Goal: Complete application form: Complete application form

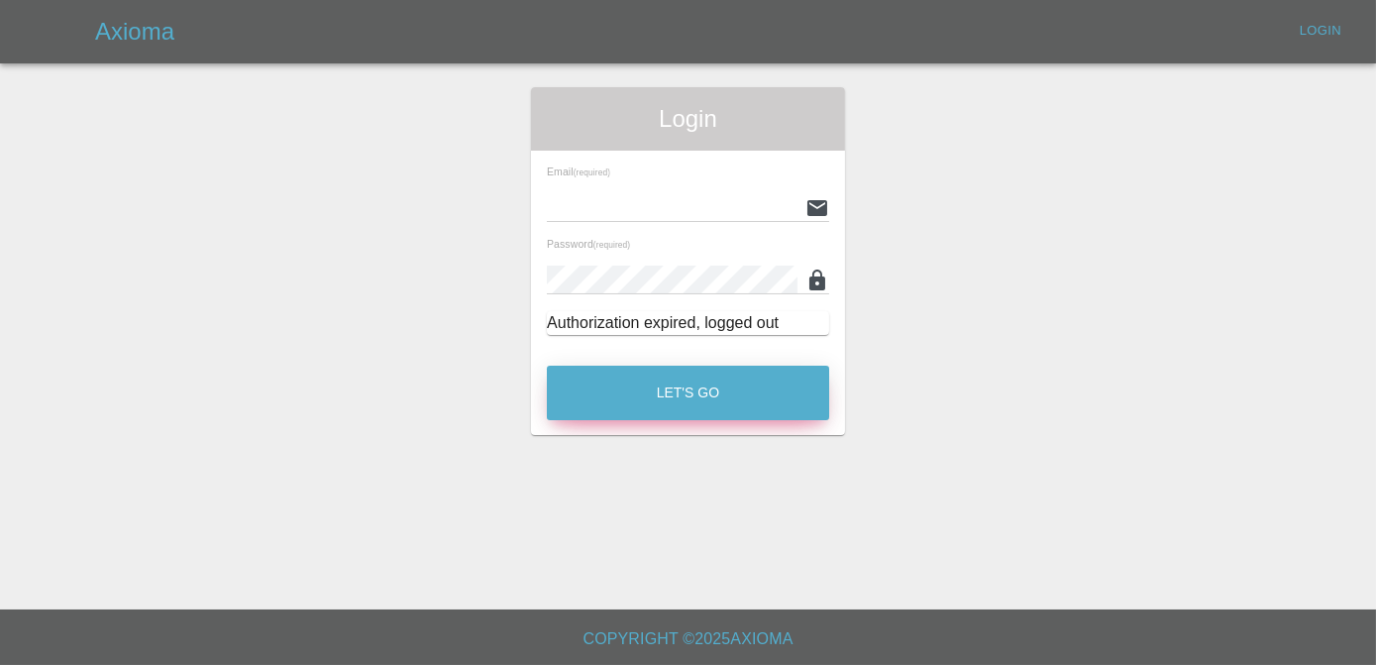
type input "[PERSON_NAME][EMAIL_ADDRESS][DOMAIN_NAME]"
click at [694, 401] on button "Let's Go" at bounding box center [688, 393] width 282 height 54
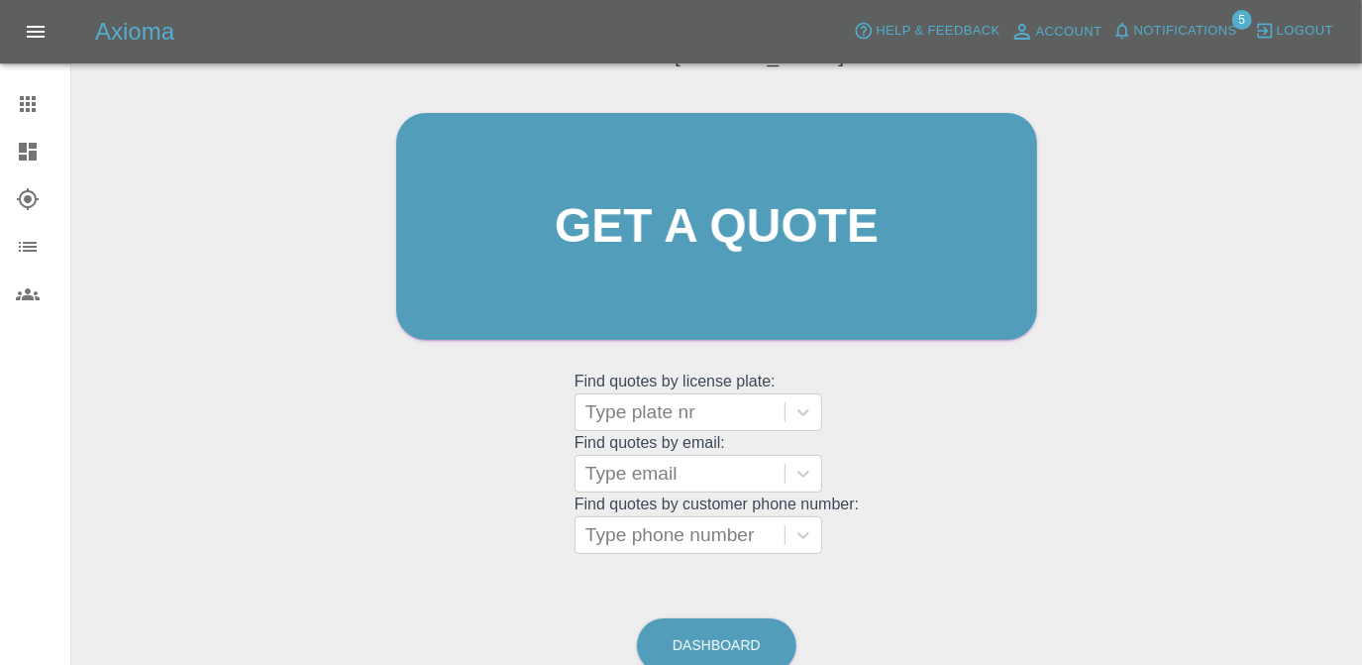
scroll to position [263, 0]
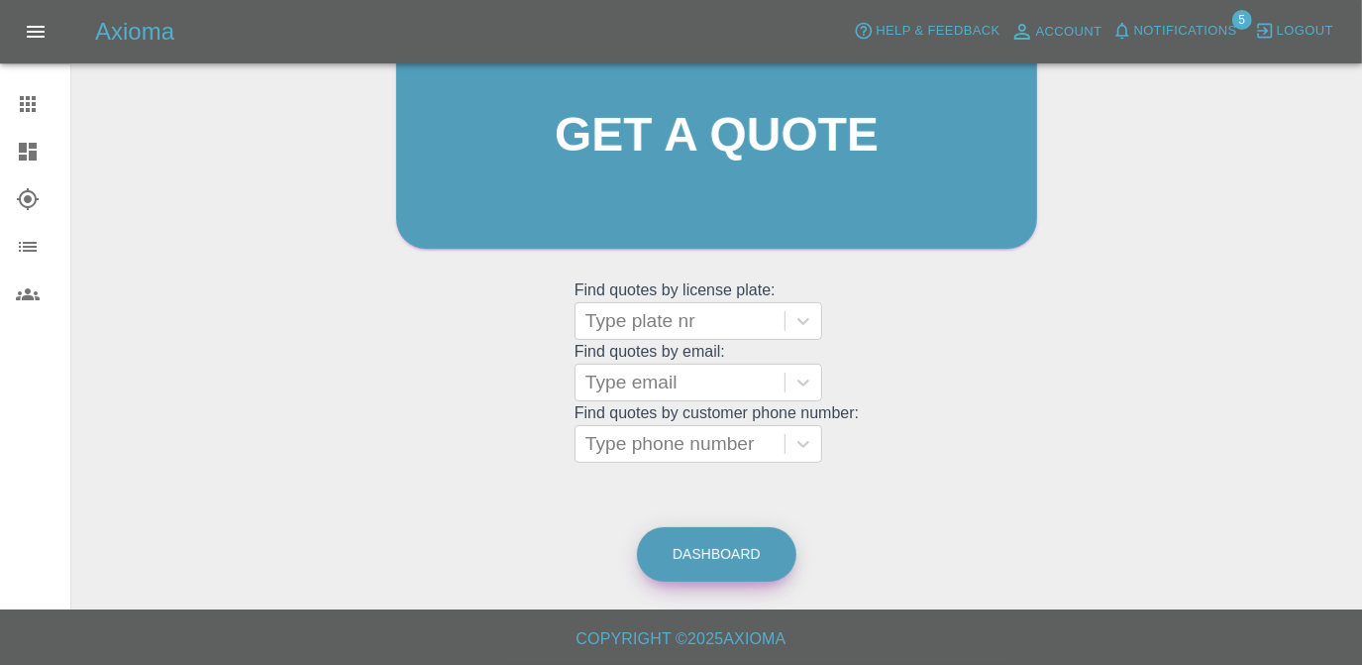
click at [735, 551] on link "Dashboard" at bounding box center [717, 554] width 160 height 54
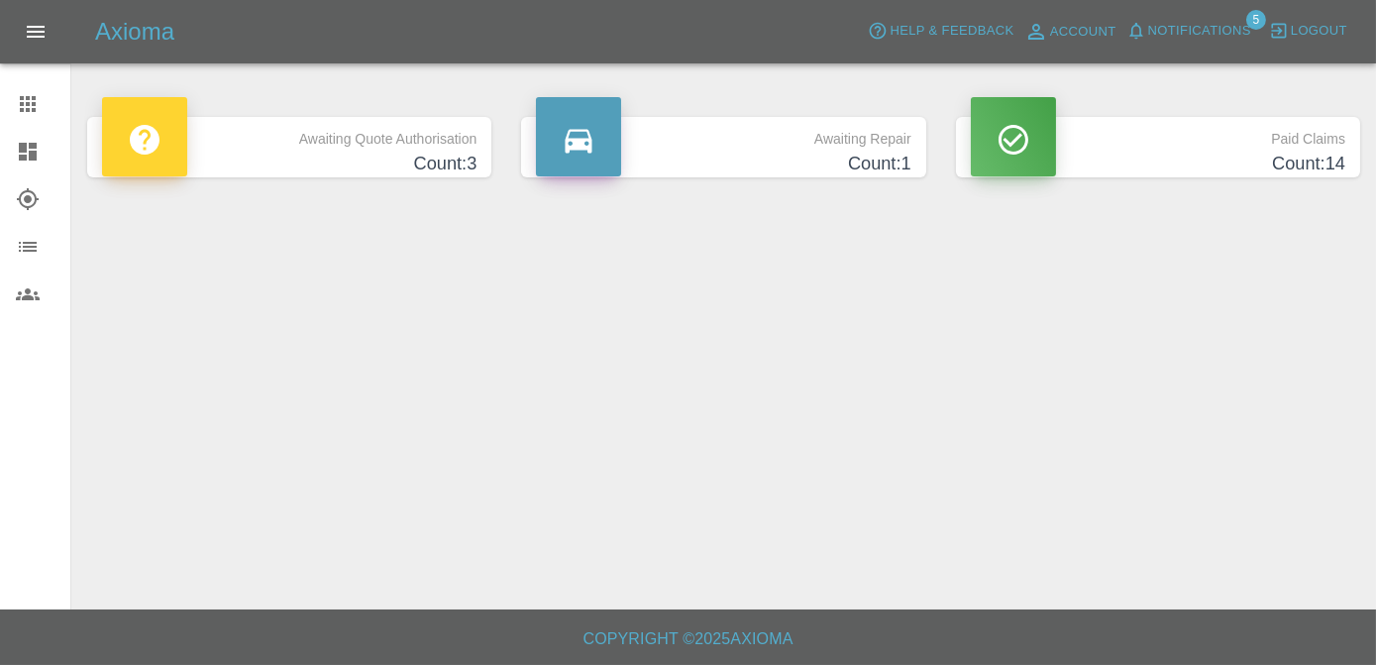
click at [404, 150] on p "Awaiting Quote Authorisation" at bounding box center [289, 134] width 375 height 34
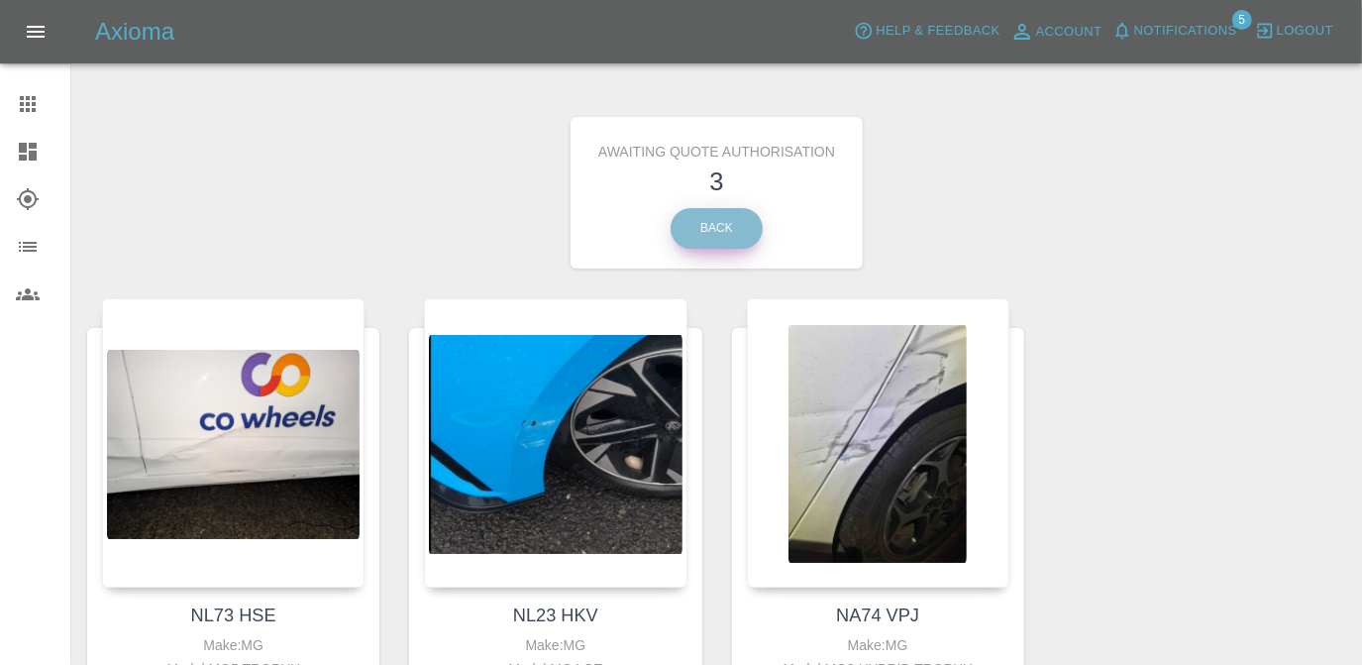
click at [707, 208] on link "Back" at bounding box center [717, 228] width 92 height 41
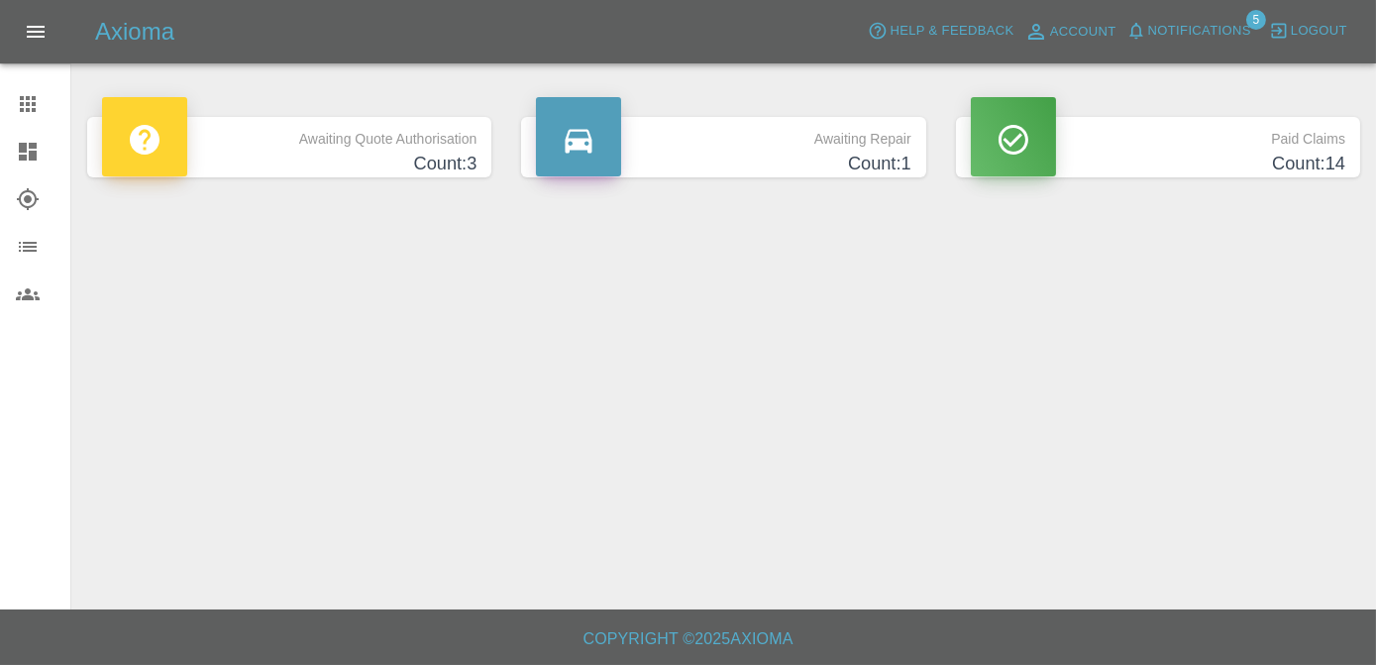
click at [724, 143] on p "Awaiting Repair" at bounding box center [723, 134] width 375 height 34
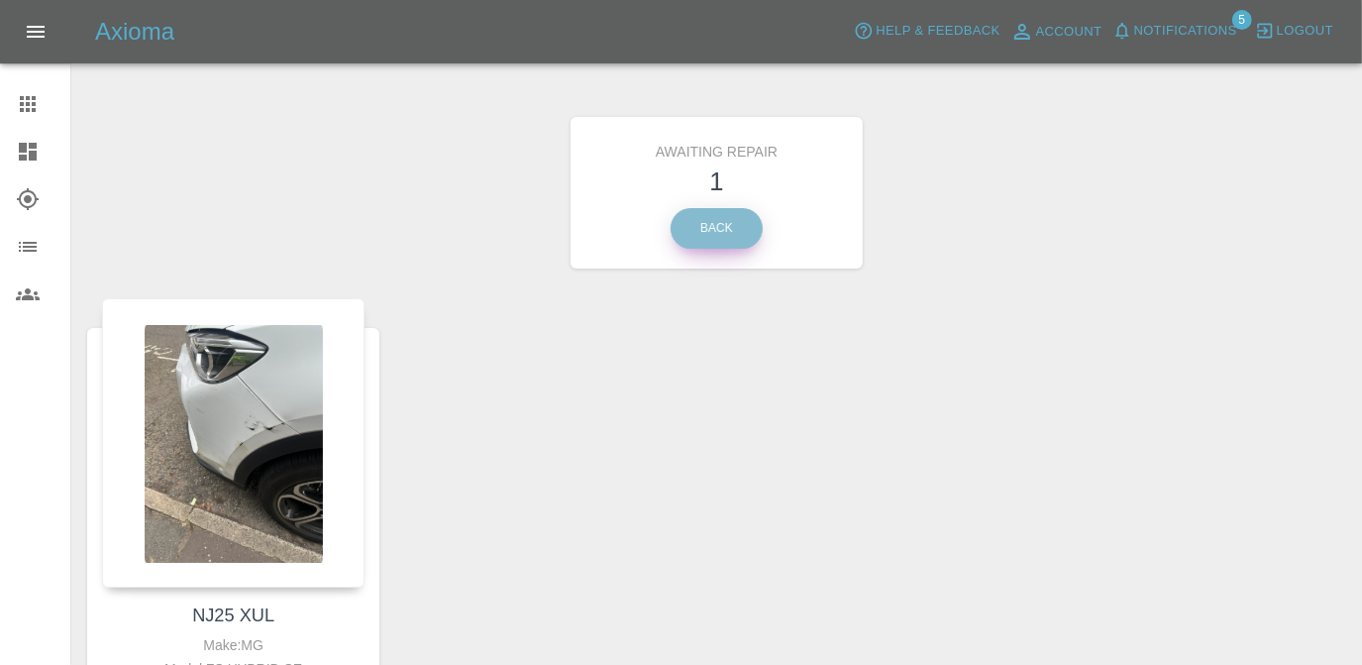
click at [735, 214] on link "Back" at bounding box center [717, 228] width 92 height 41
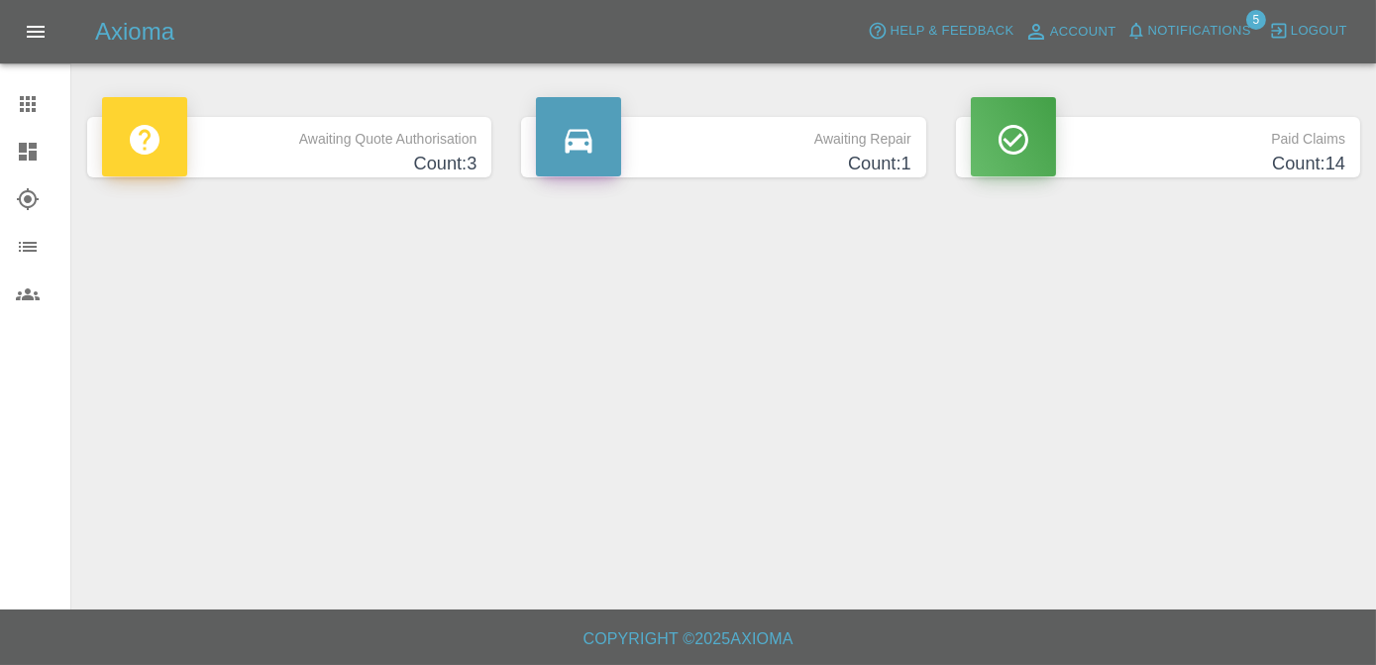
click at [28, 38] on icon "Open drawer" at bounding box center [36, 32] width 24 height 24
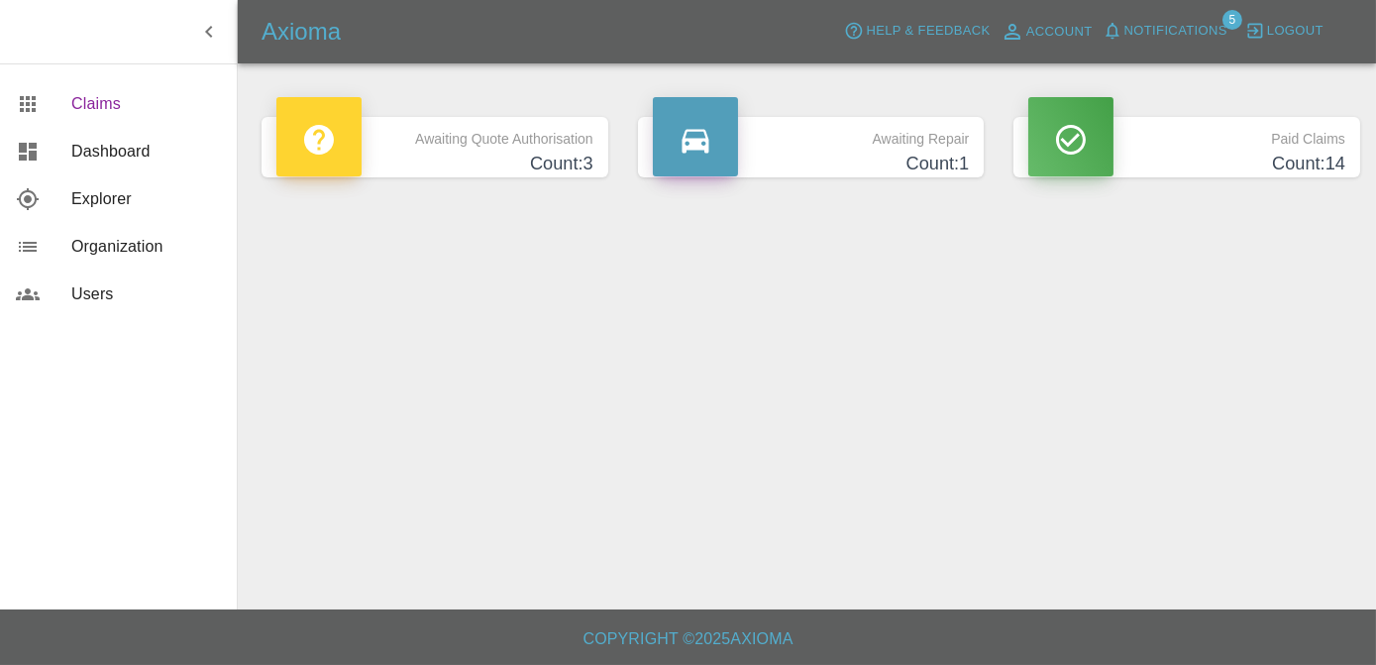
click at [108, 104] on span "Claims" at bounding box center [146, 104] width 150 height 24
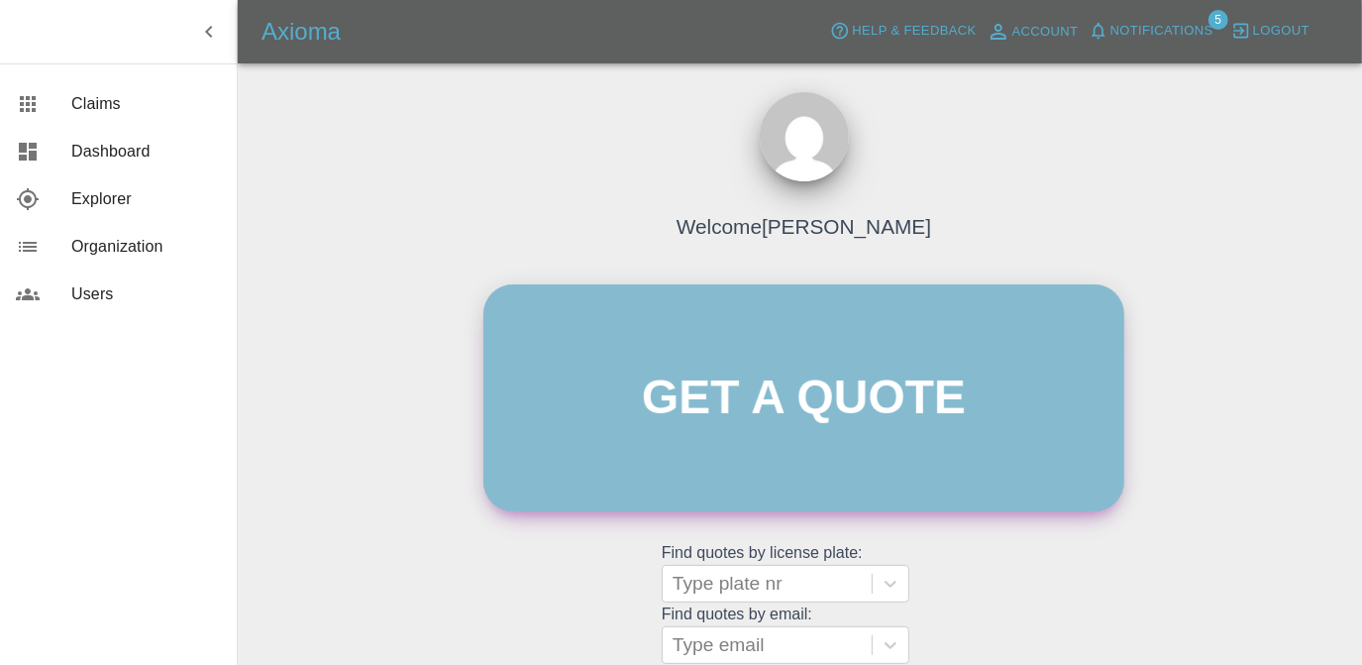
click at [828, 477] on link "Get a quote" at bounding box center [803, 397] width 641 height 227
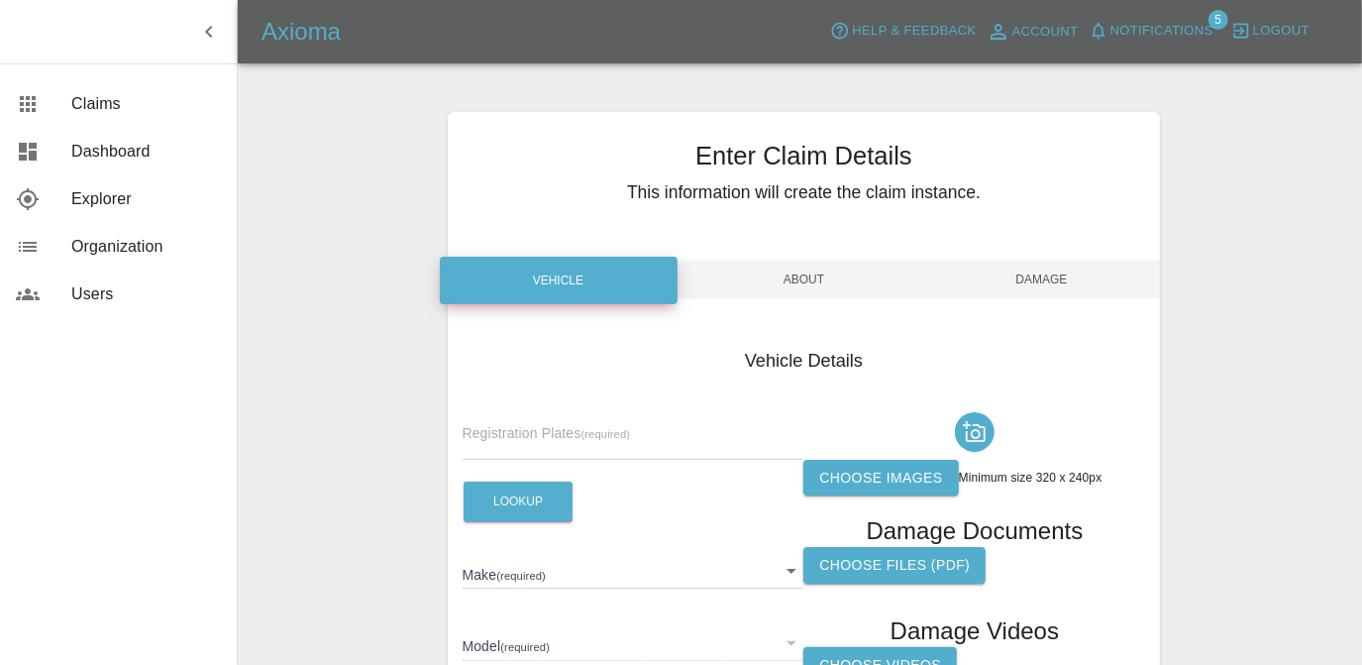
drag, startPoint x: 634, startPoint y: 413, endPoint x: 633, endPoint y: 443, distance: 29.7
click at [633, 420] on div "Registration Plates (required)" at bounding box center [634, 431] width 342 height 55
click at [632, 444] on input "text" at bounding box center [634, 445] width 342 height 29
type input "NJ25 XTS"
click at [550, 496] on button "Lookup" at bounding box center [518, 502] width 109 height 41
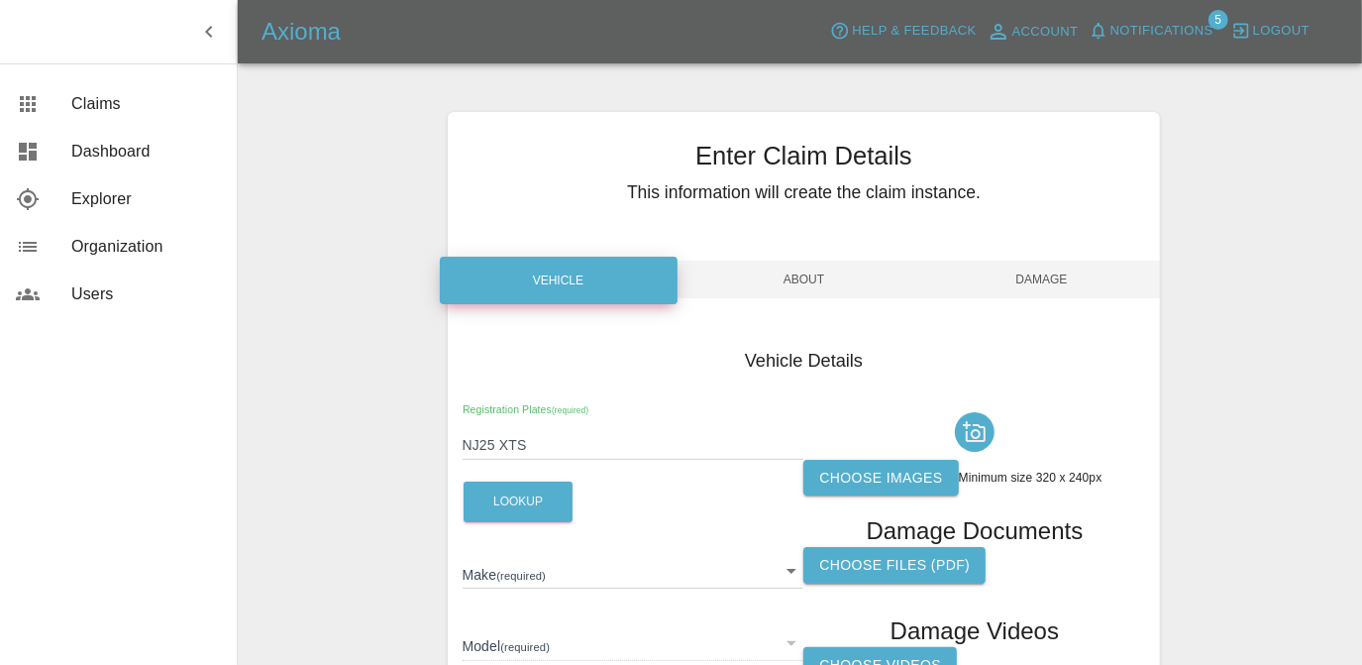
type input "MG"
type input "ZS HYBRID SE"
type input "[US_VEHICLE_IDENTIFICATION_NUMBER]"
type input "2025"
click at [924, 487] on label "Choose images" at bounding box center [881, 478] width 155 height 37
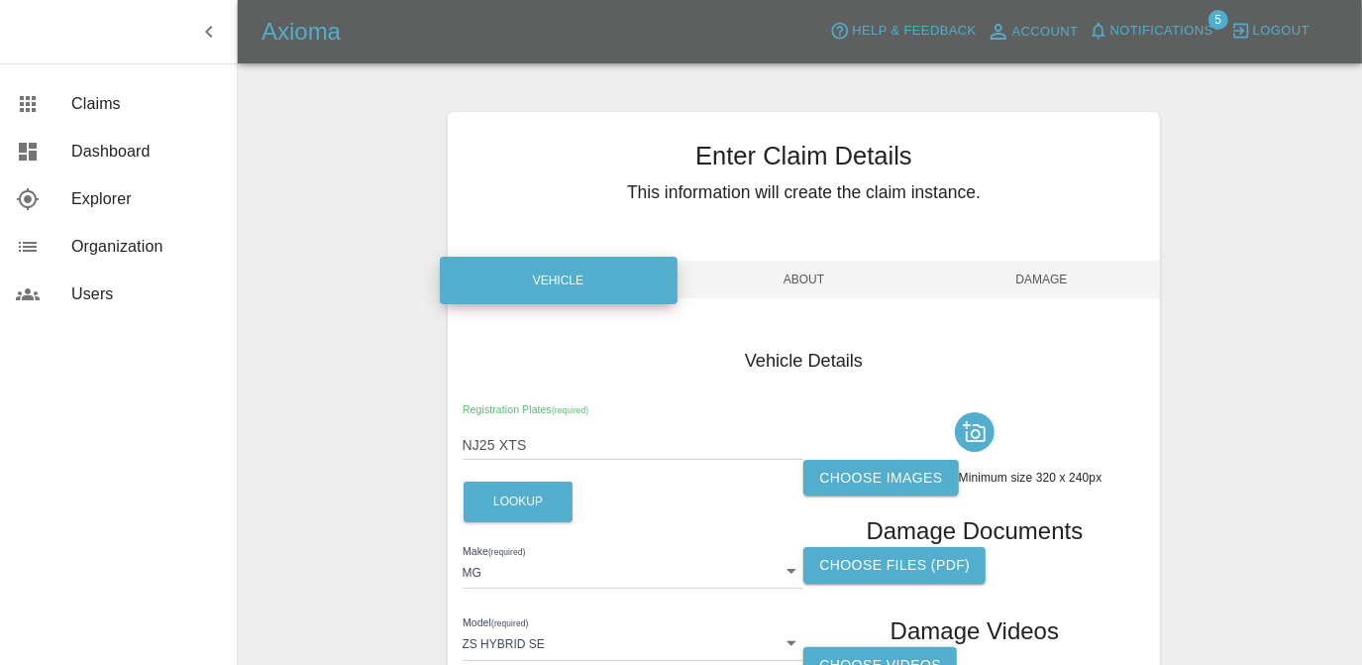
click at [0, 0] on input "Choose images" at bounding box center [0, 0] width 0 height 0
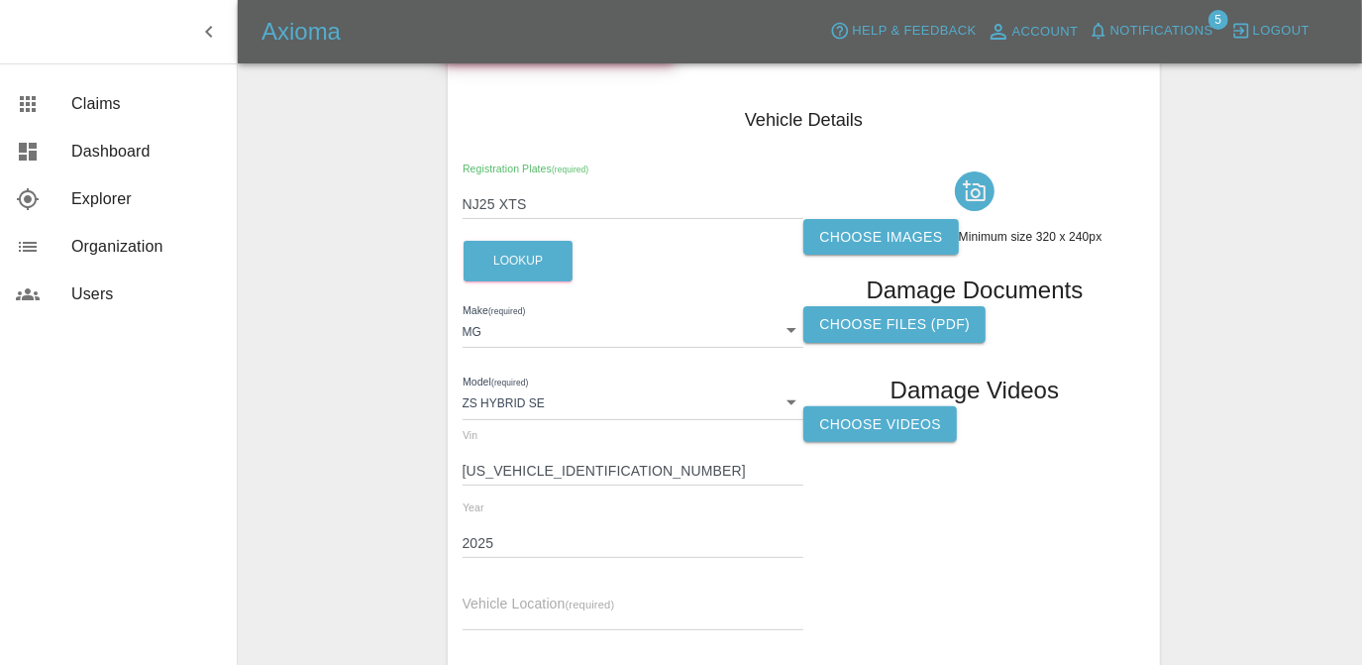
scroll to position [396, 0]
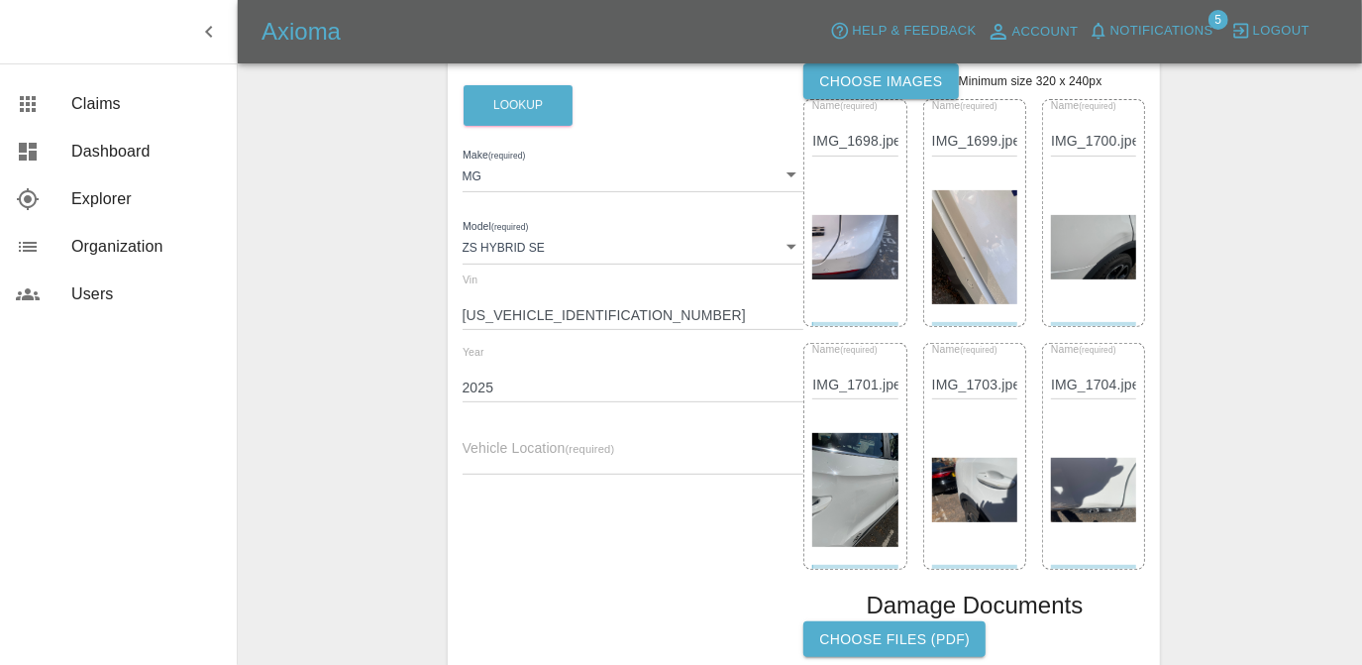
click at [678, 463] on input "text" at bounding box center [634, 460] width 342 height 29
paste input "[STREET_ADDRESS]"
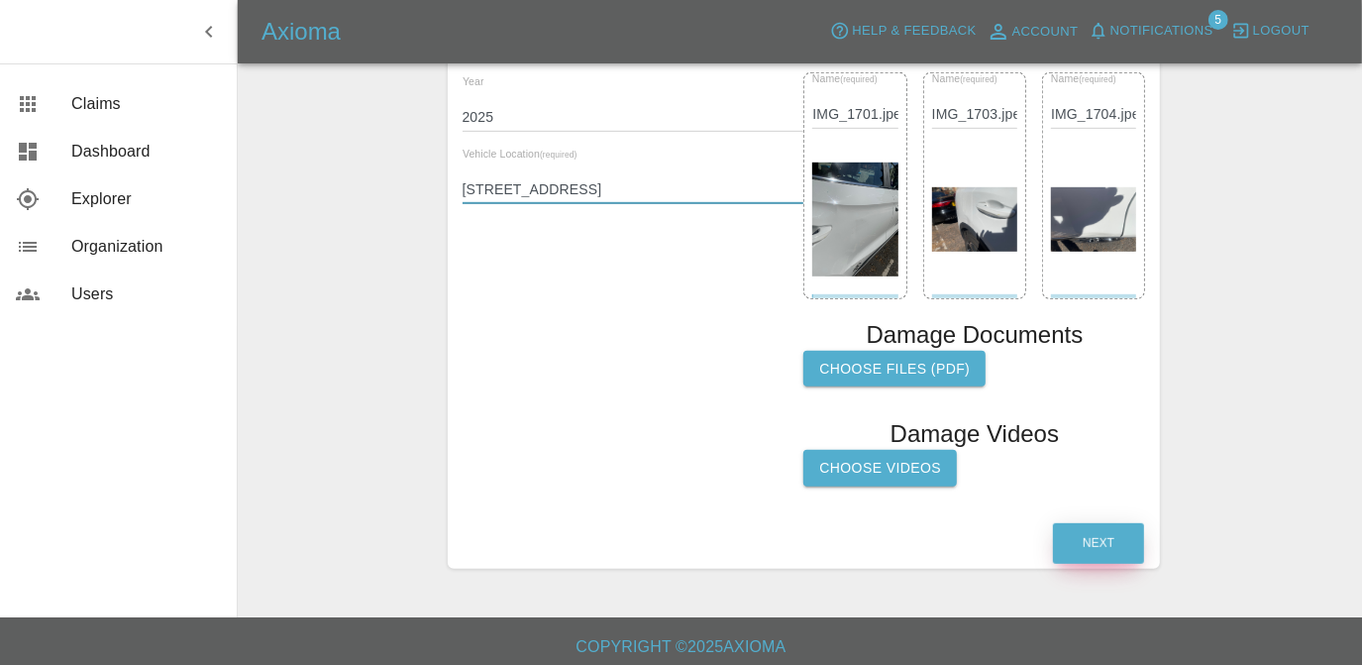
type input "[STREET_ADDRESS]"
click at [1111, 542] on button "Next" at bounding box center [1098, 543] width 91 height 41
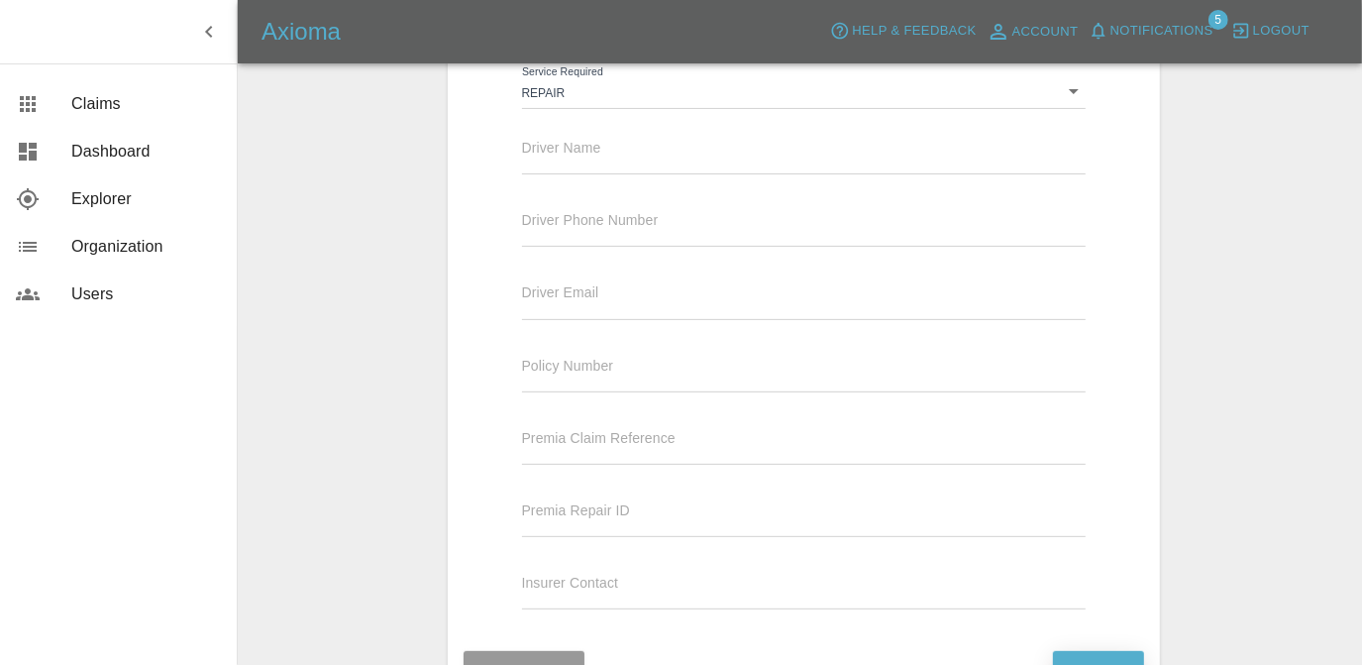
scroll to position [222, 0]
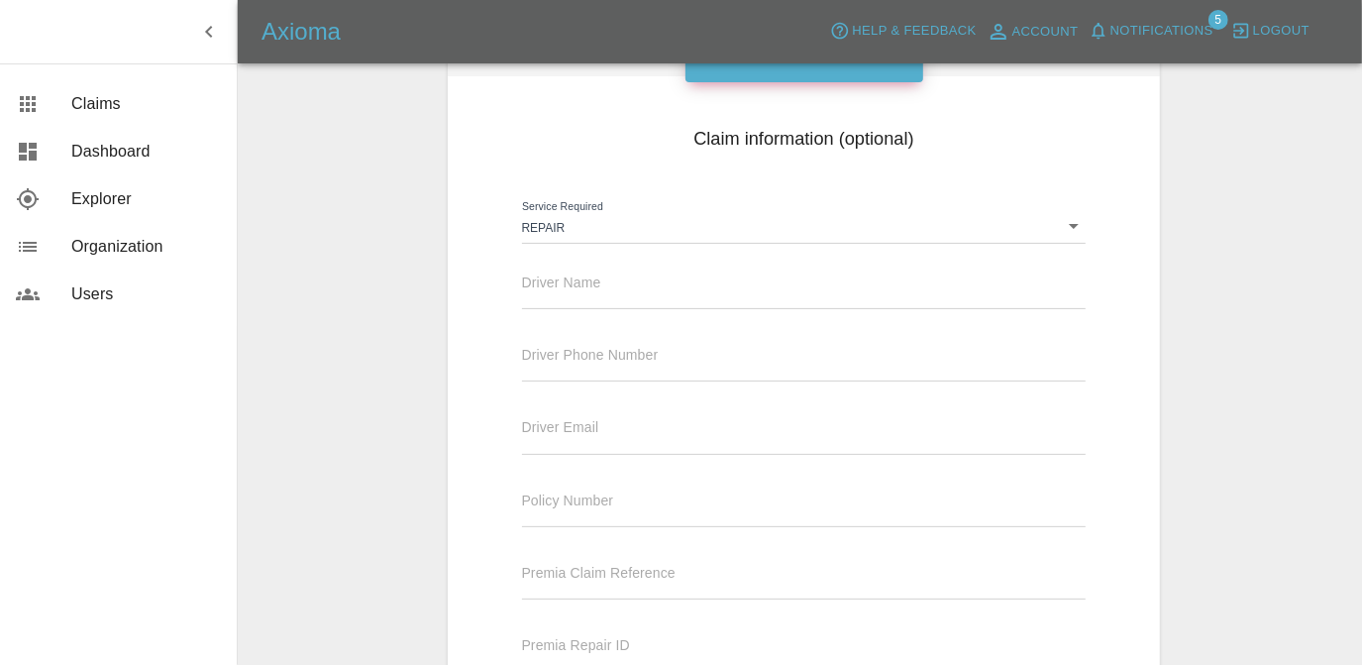
click at [662, 286] on input "text" at bounding box center [804, 294] width 565 height 29
type input "[PERSON_NAME]"
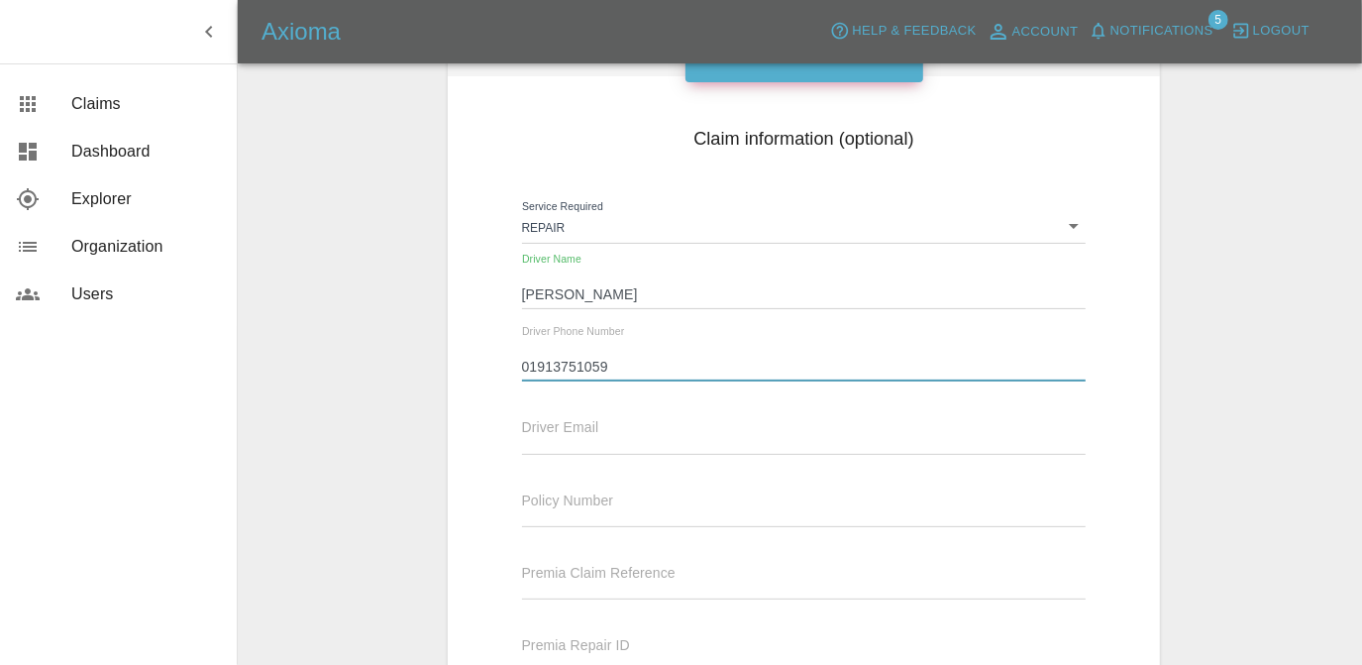
type input "01913751059"
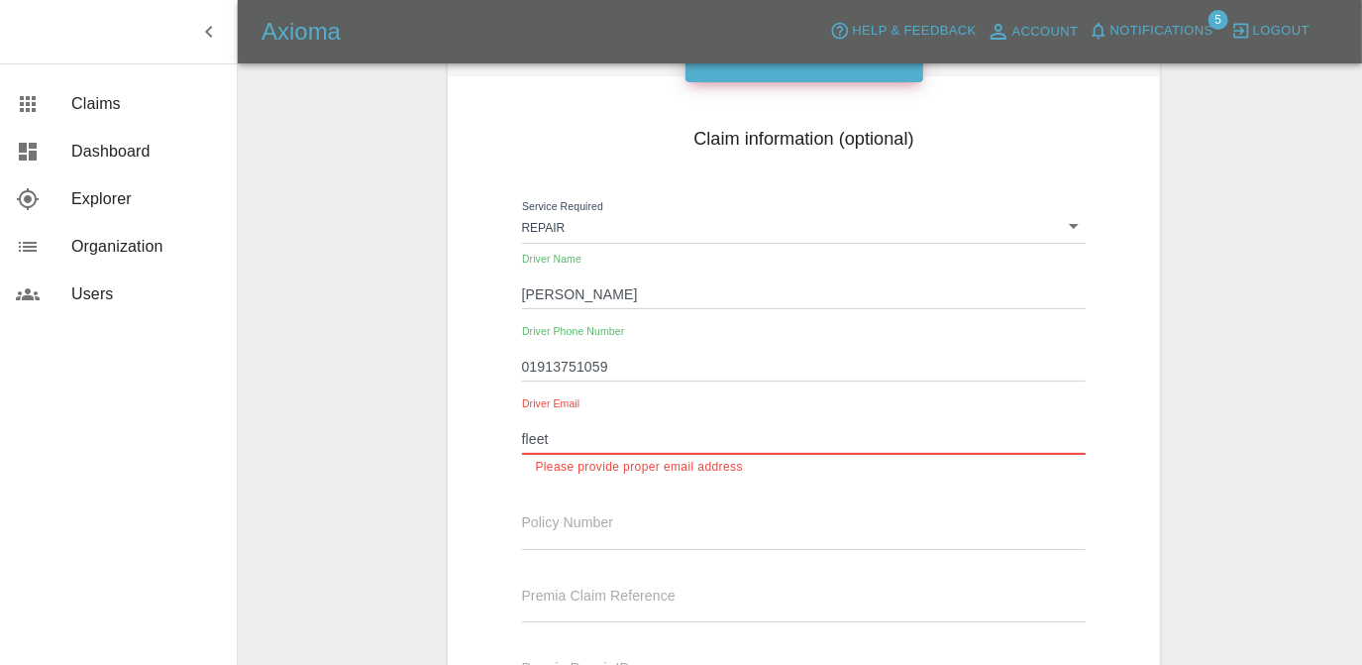
type input "[EMAIL_ADDRESS][DOMAIN_NAME]"
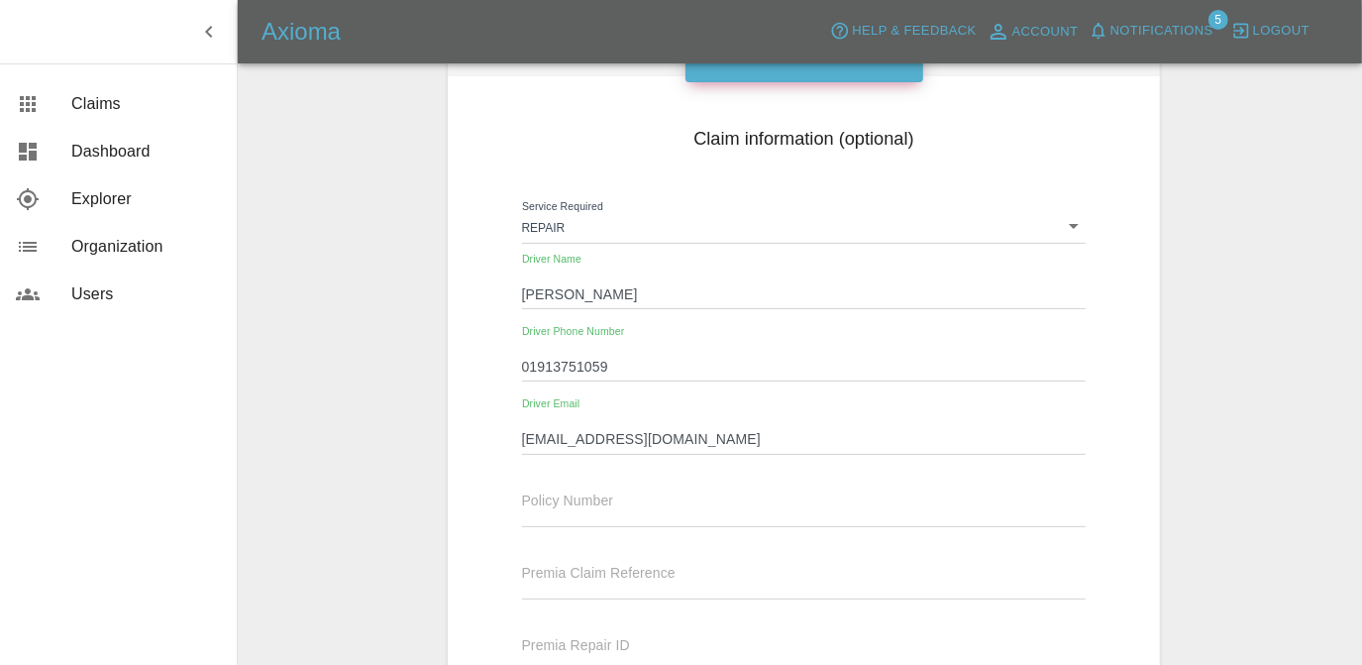
click at [1215, 434] on div "Enter Claim Details This information will create the claim instance. Vehicle Ab…" at bounding box center [804, 360] width 1115 height 991
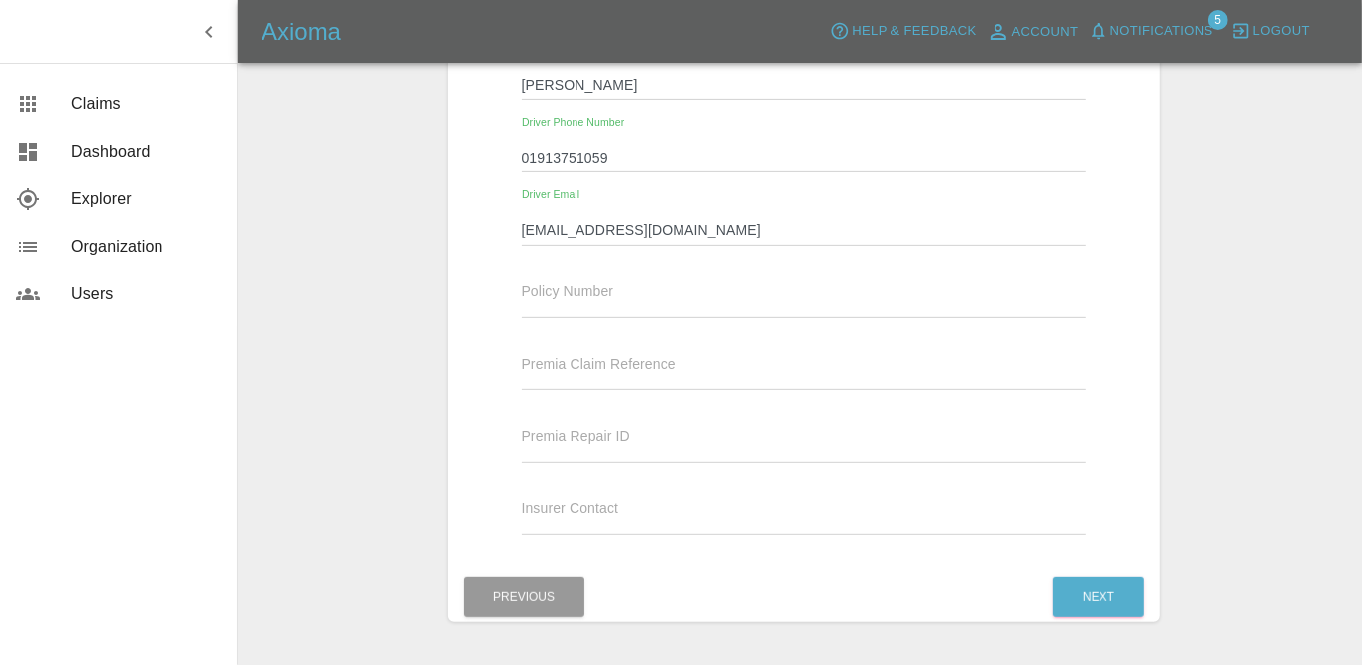
scroll to position [491, 0]
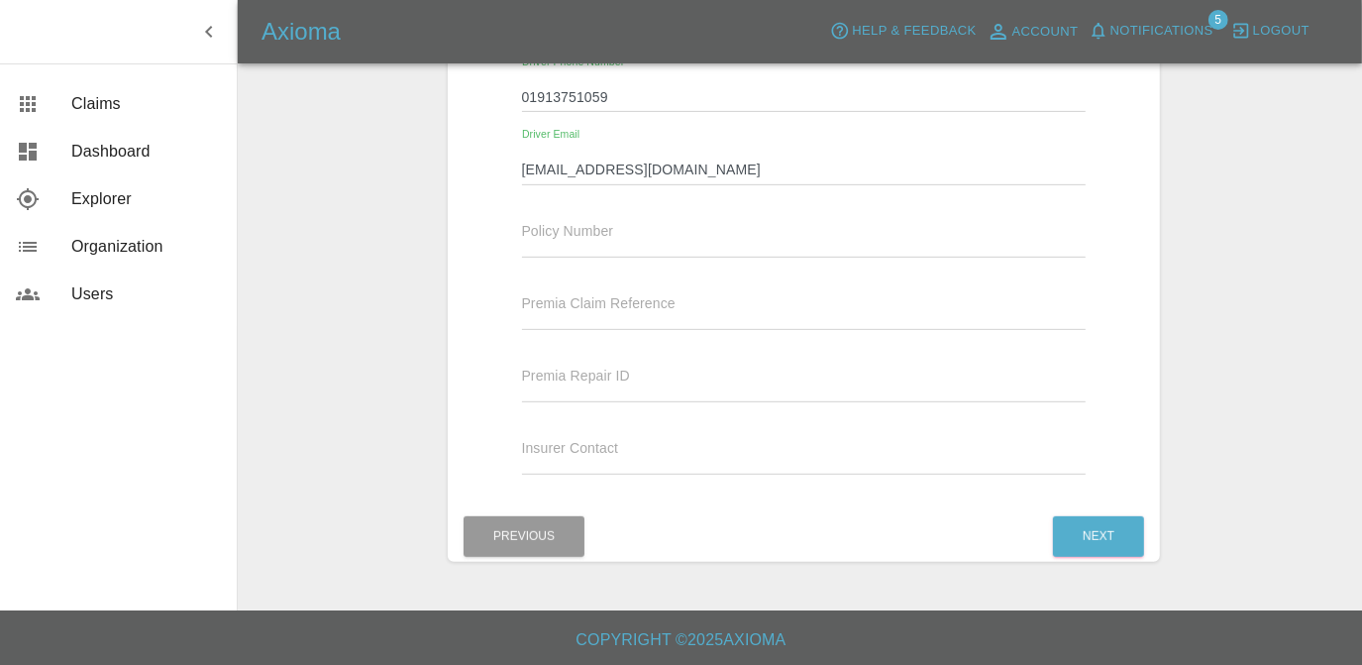
click at [1053, 533] on div "Previous Next" at bounding box center [804, 536] width 713 height 51
click at [1113, 531] on button "Next" at bounding box center [1098, 536] width 91 height 41
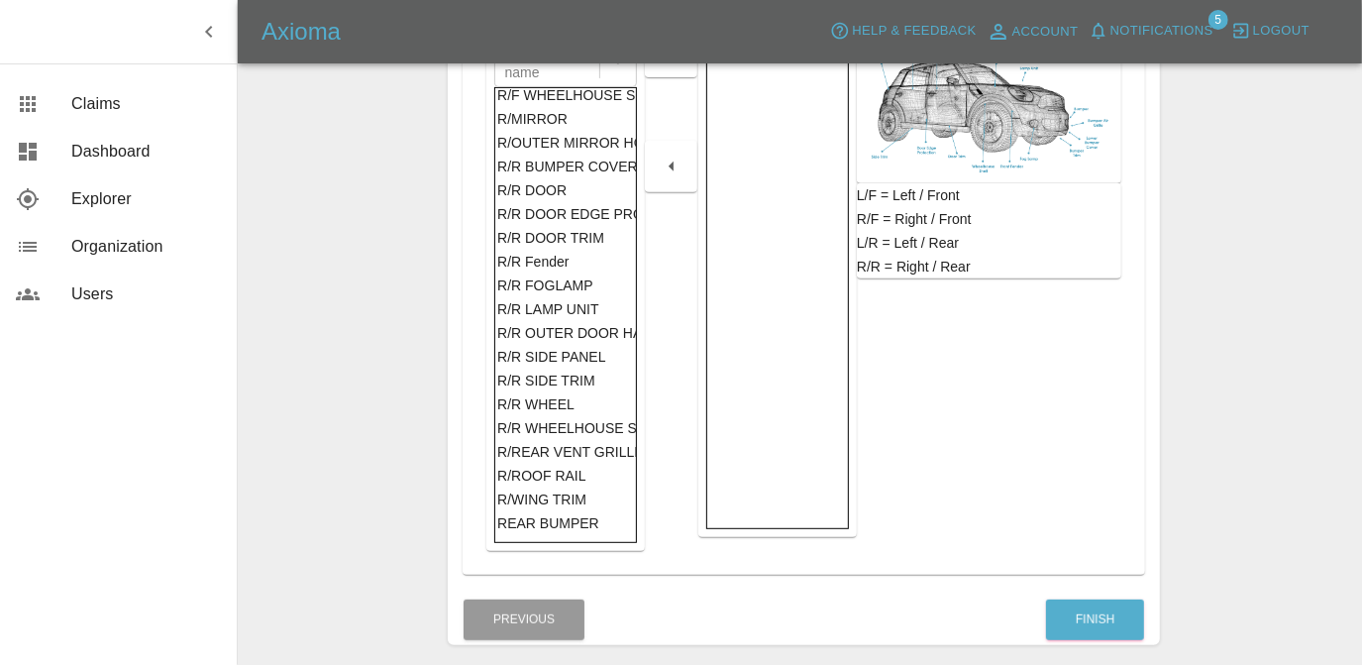
scroll to position [1157, 0]
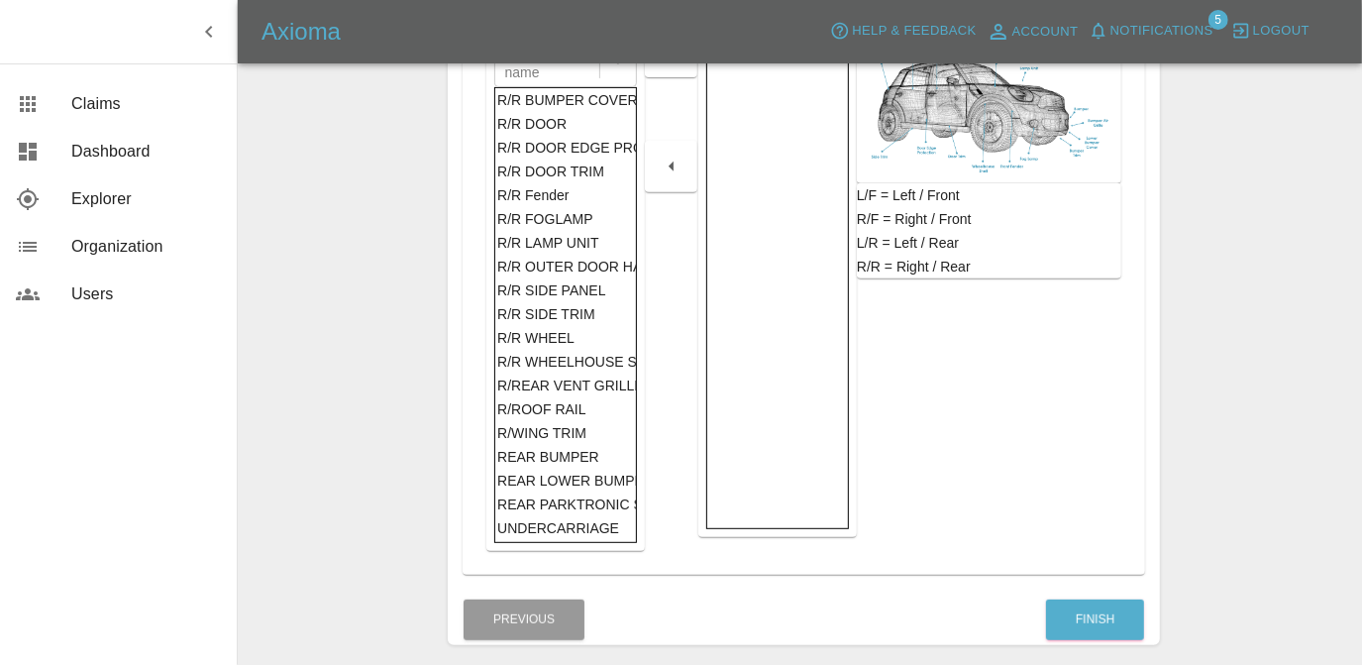
click at [589, 445] on div "REAR BUMPER" at bounding box center [565, 457] width 136 height 24
click at [677, 69] on div at bounding box center [671, 52] width 53 height 52
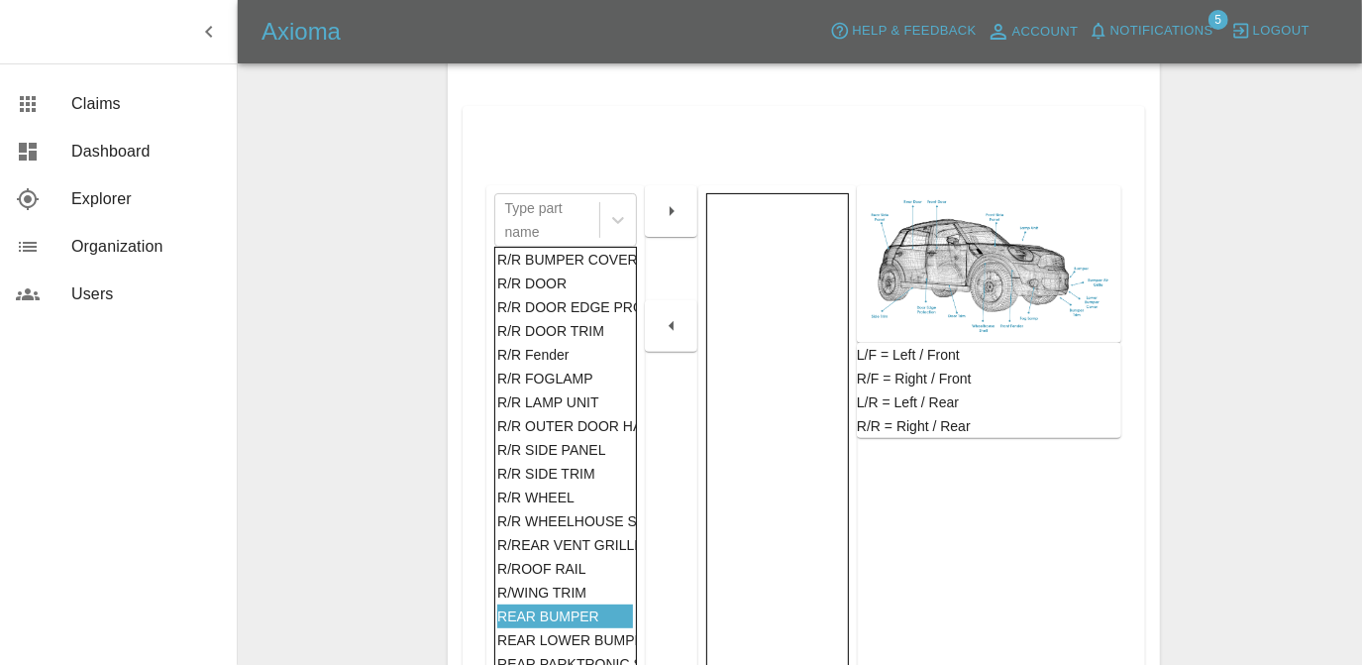
scroll to position [311, 0]
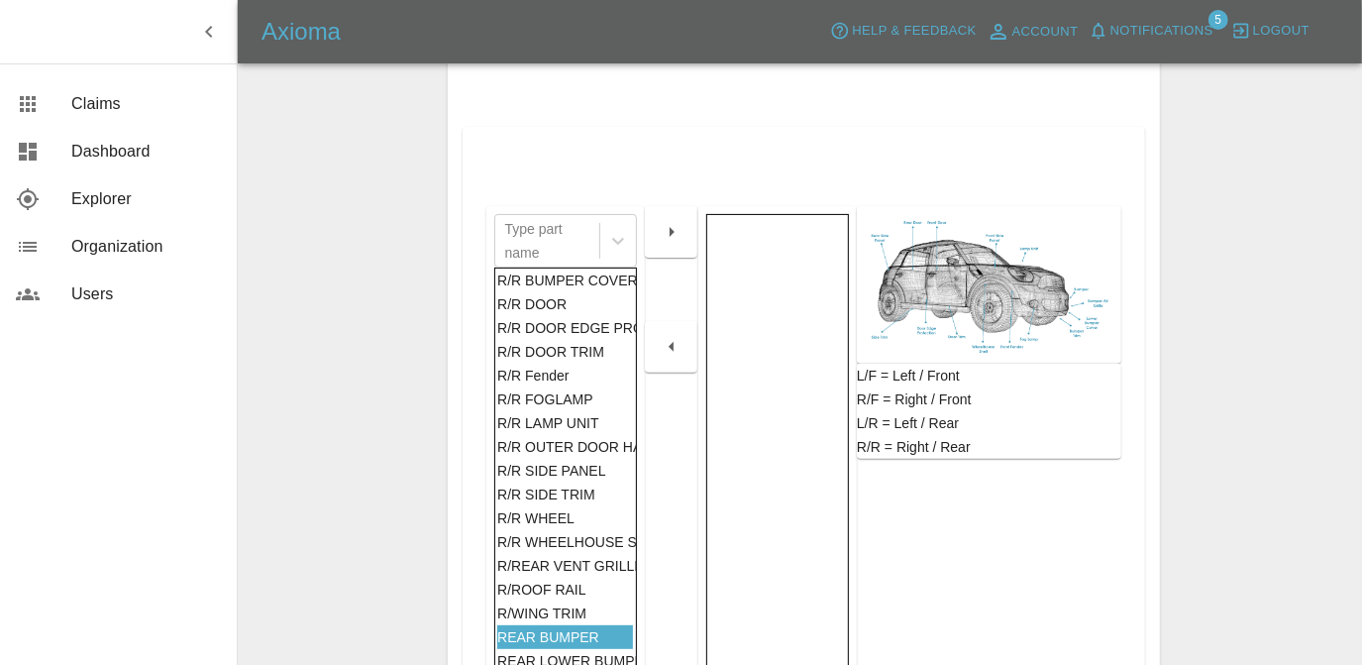
click at [676, 238] on icon "button" at bounding box center [672, 232] width 24 height 24
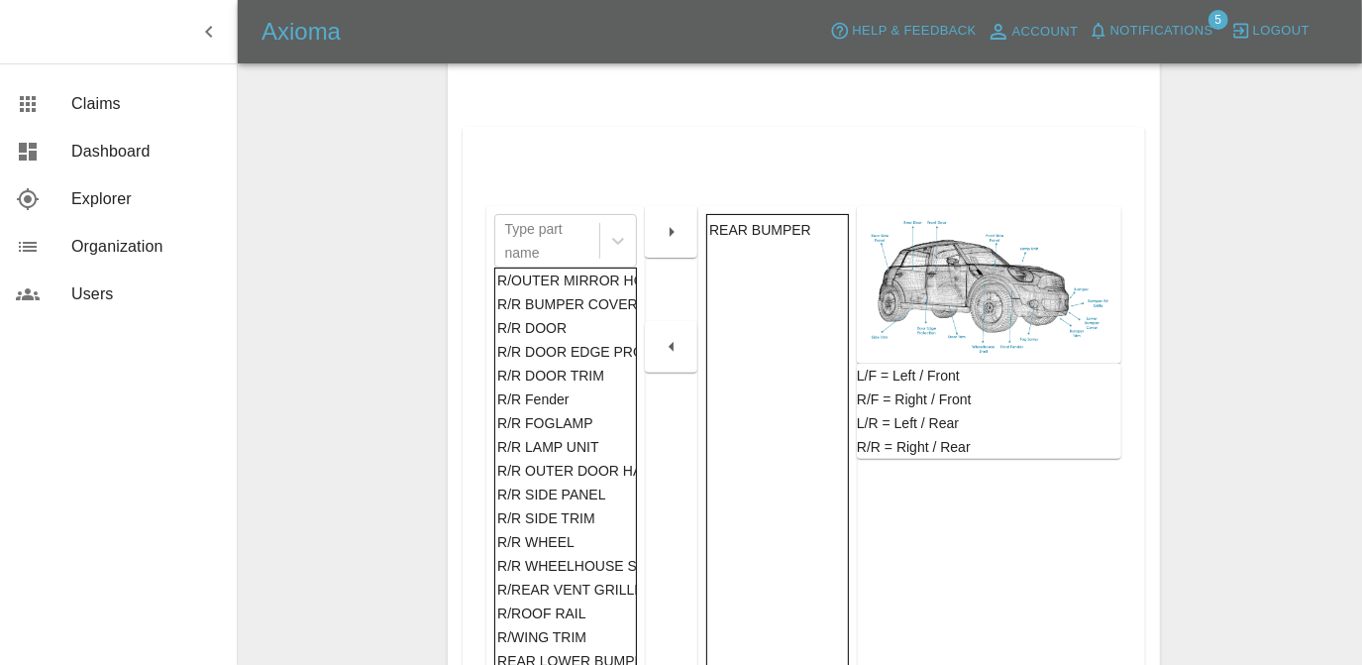
click at [597, 316] on div "R/R DOOR" at bounding box center [565, 328] width 136 height 24
click at [678, 222] on icon "button" at bounding box center [672, 232] width 24 height 24
click at [601, 467] on div "R/R OUTER DOOR HANDLE" at bounding box center [565, 471] width 136 height 24
click at [600, 483] on div "R/R SIDE PANEL" at bounding box center [565, 495] width 136 height 24
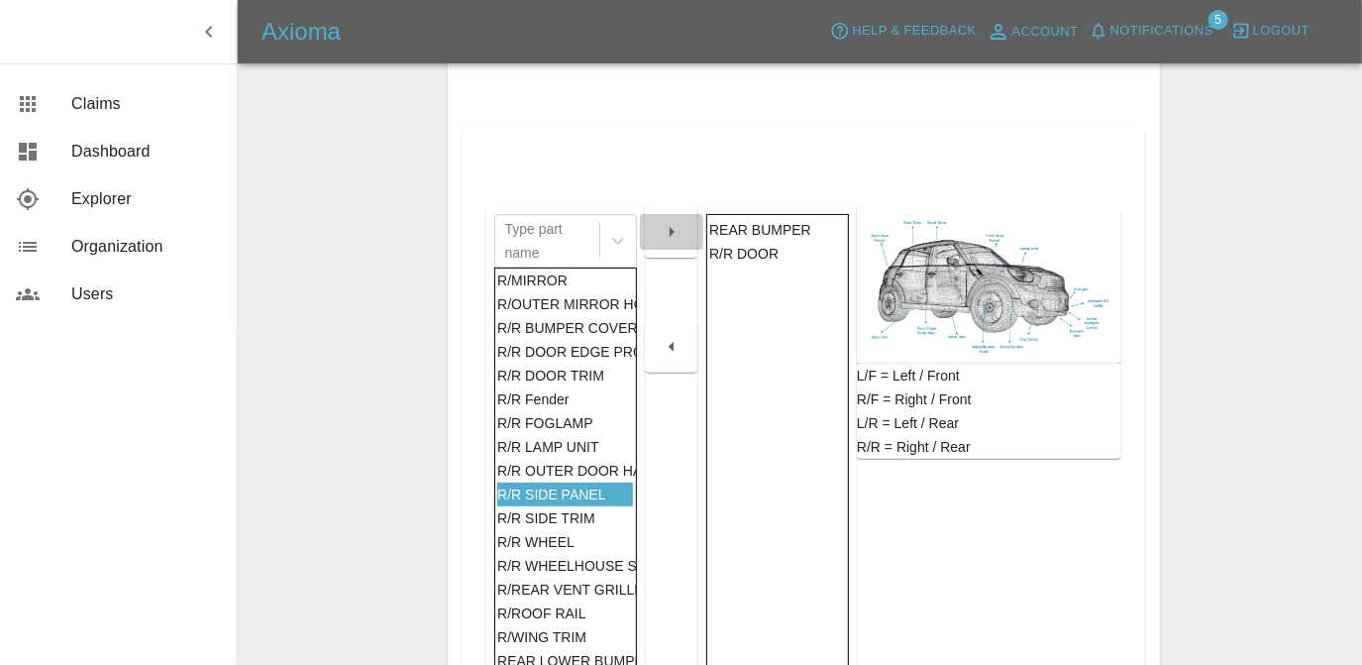
click at [678, 227] on icon "button" at bounding box center [672, 232] width 24 height 24
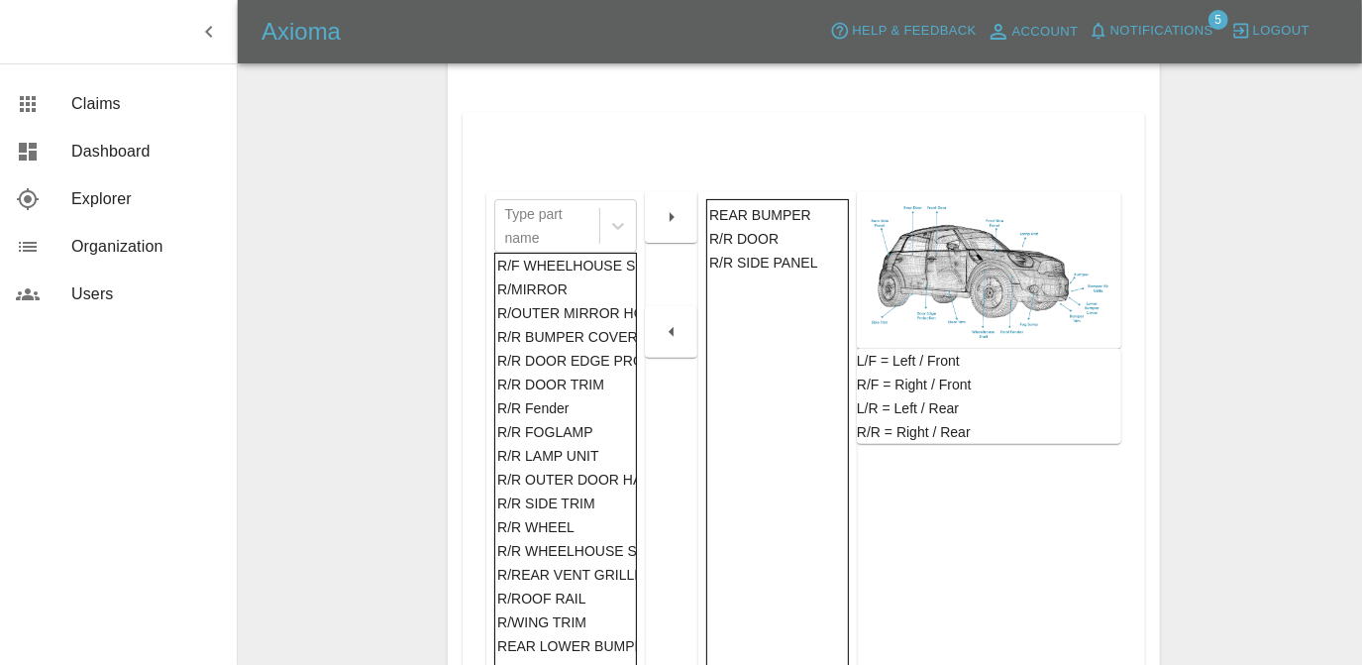
scroll to position [575, 0]
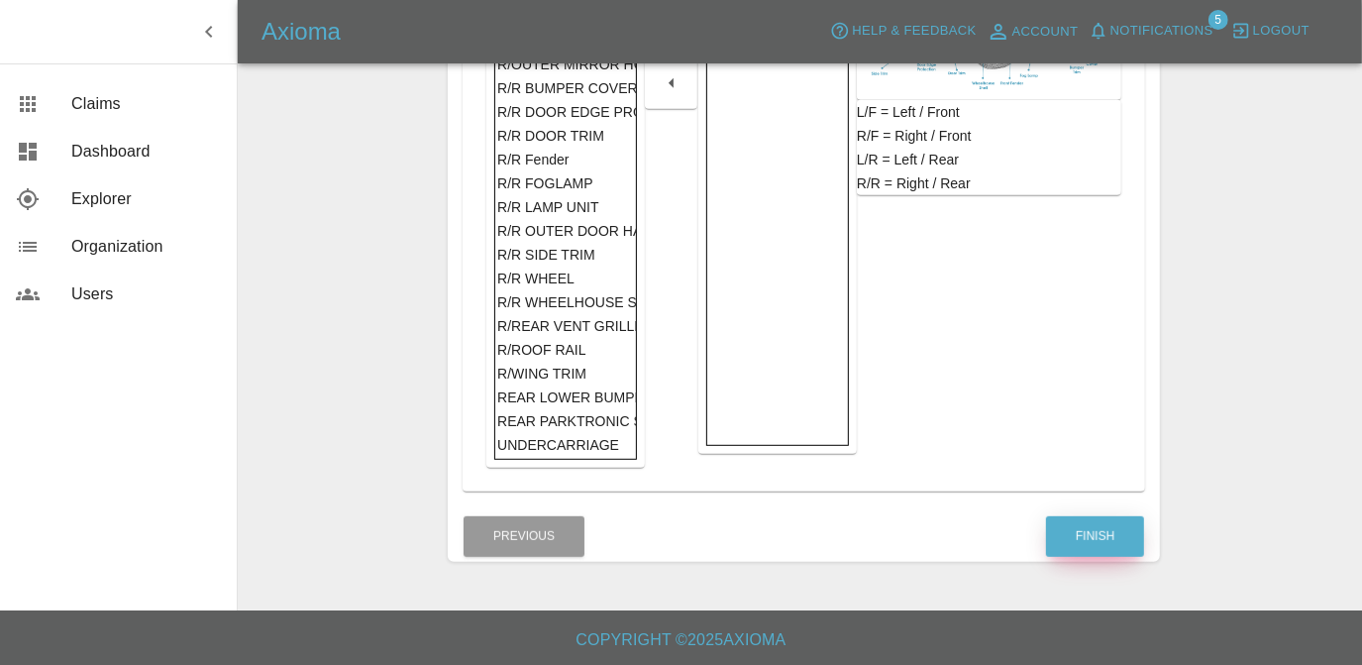
click at [1083, 535] on button "Finish" at bounding box center [1095, 536] width 98 height 41
